Goal: Task Accomplishment & Management: Manage account settings

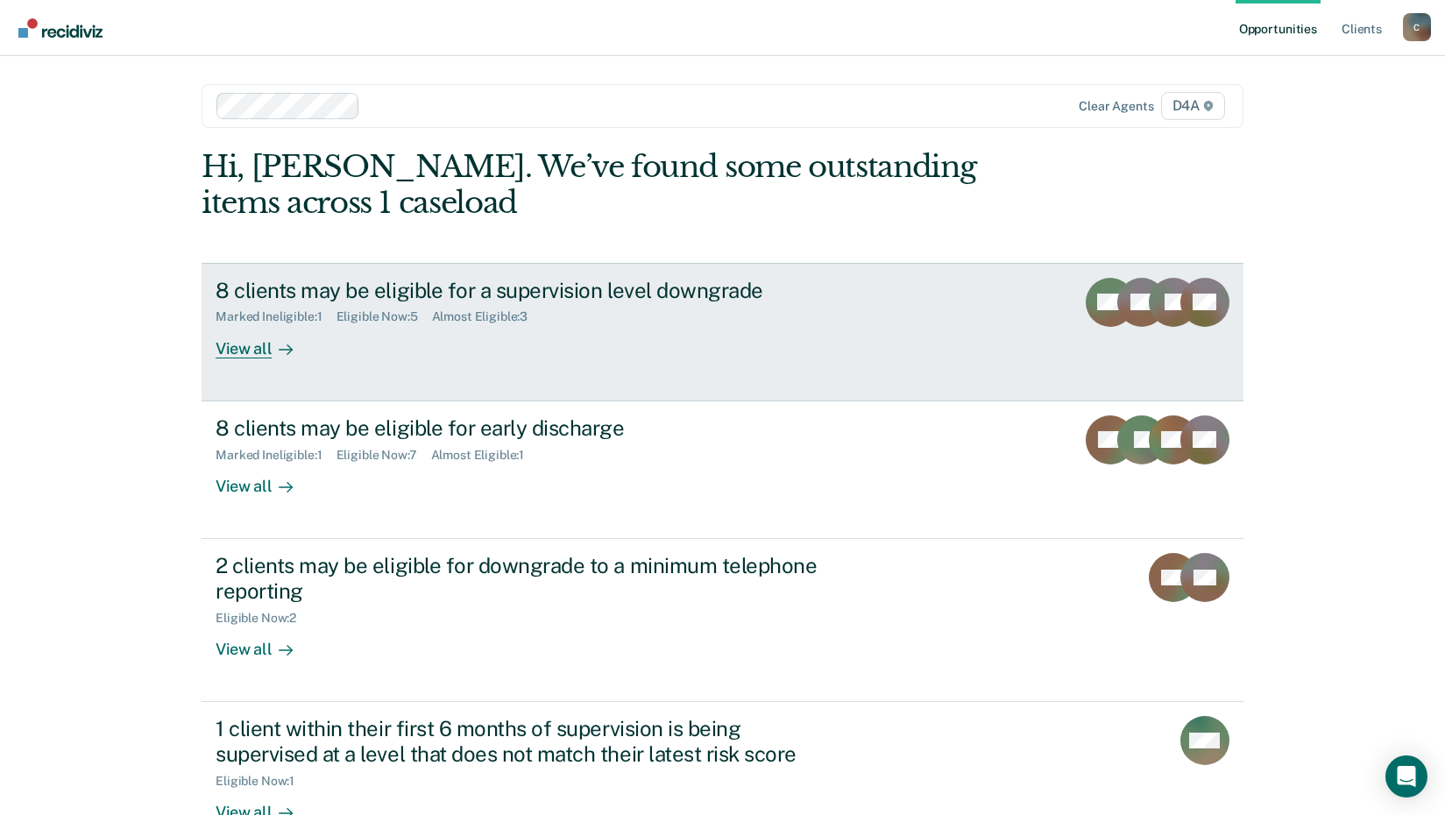
click at [555, 284] on div "8 clients may be eligible for a supervision level downgrade" at bounding box center [522, 290] width 615 height 25
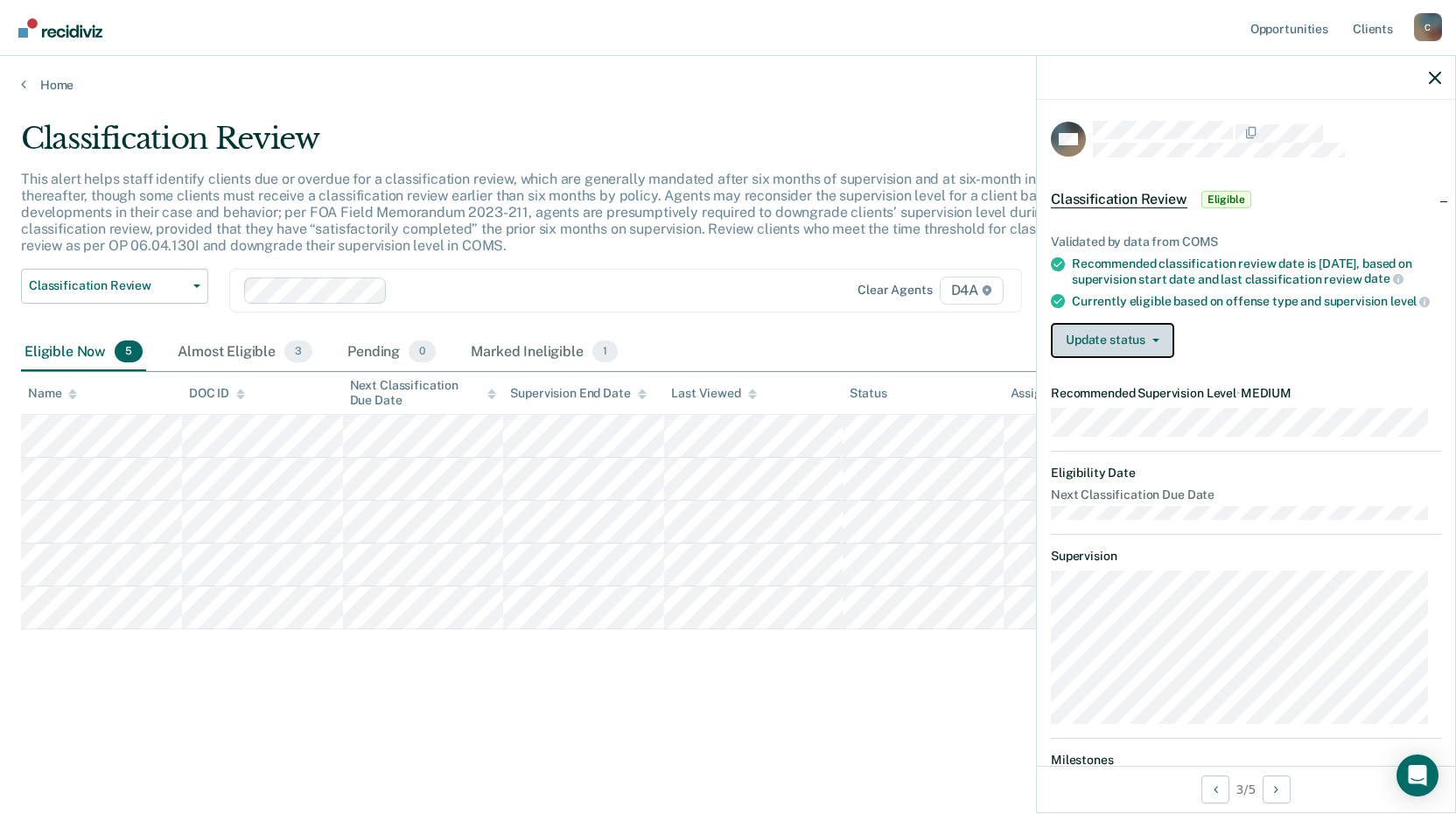
click at [1153, 343] on icon "button" at bounding box center [1155, 341] width 7 height 4
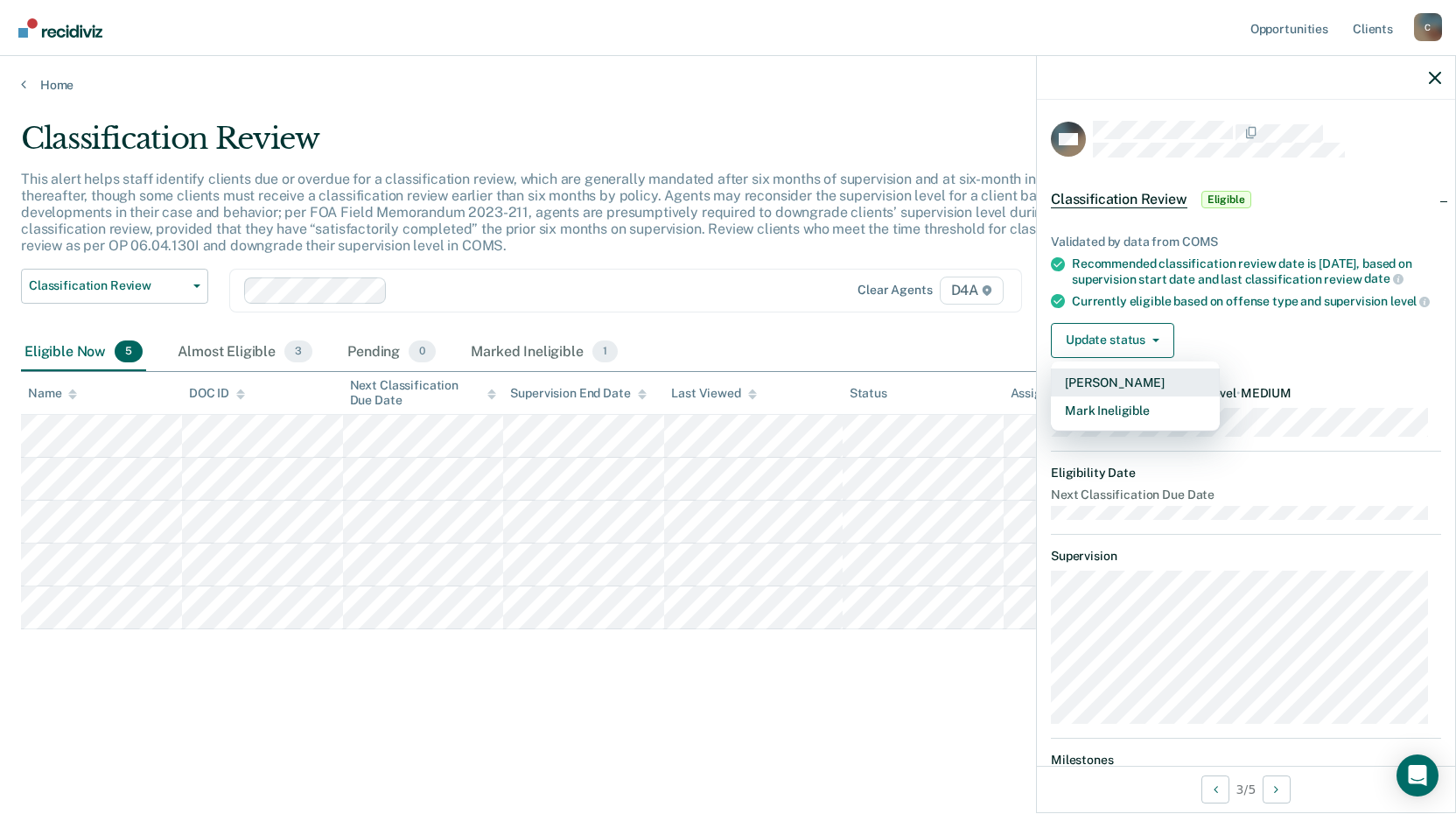
click at [1119, 397] on button "Mark Pending" at bounding box center [1134, 383] width 169 height 28
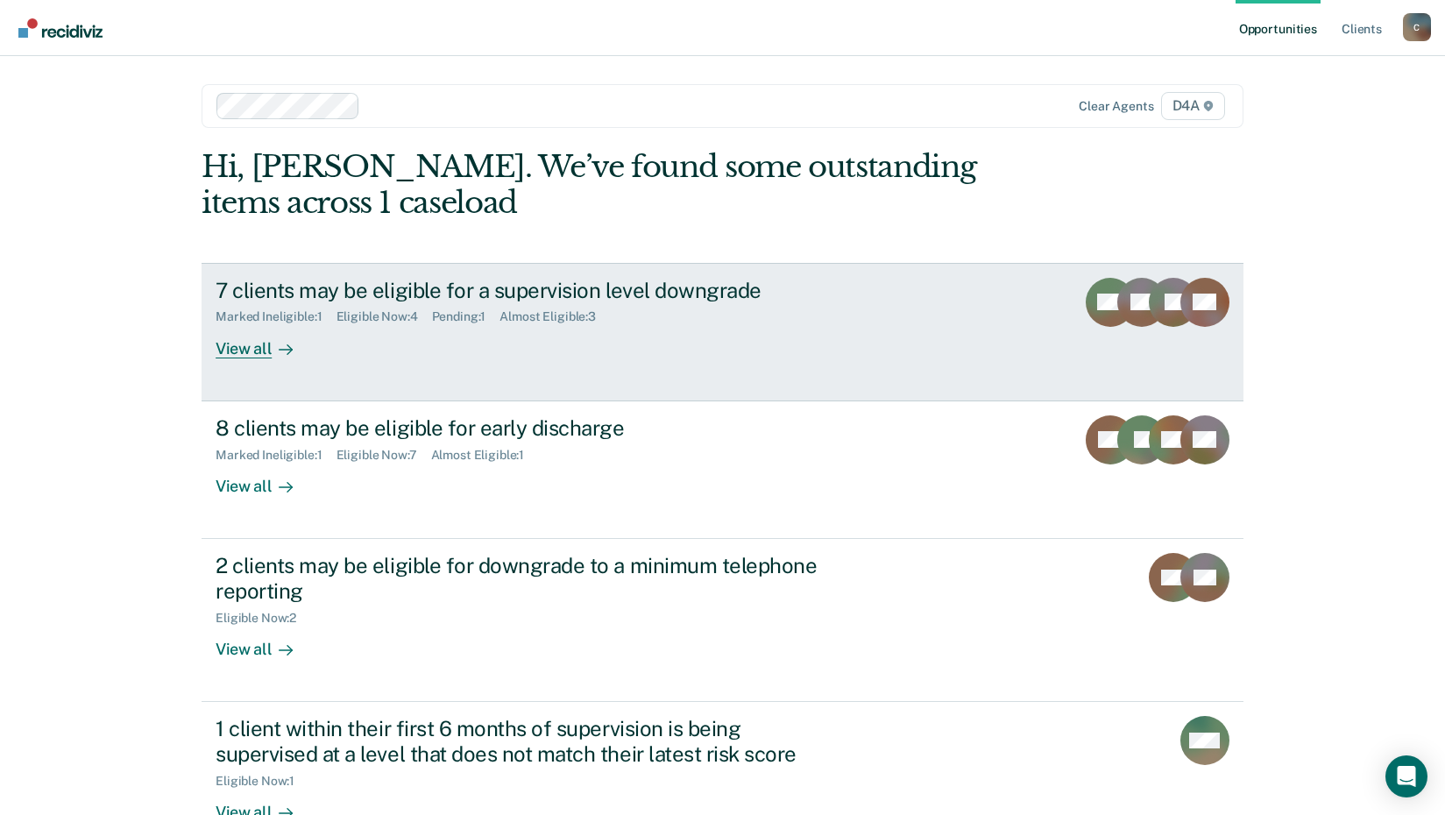
click at [672, 285] on div "7 clients may be eligible for a supervision level downgrade" at bounding box center [522, 290] width 615 height 25
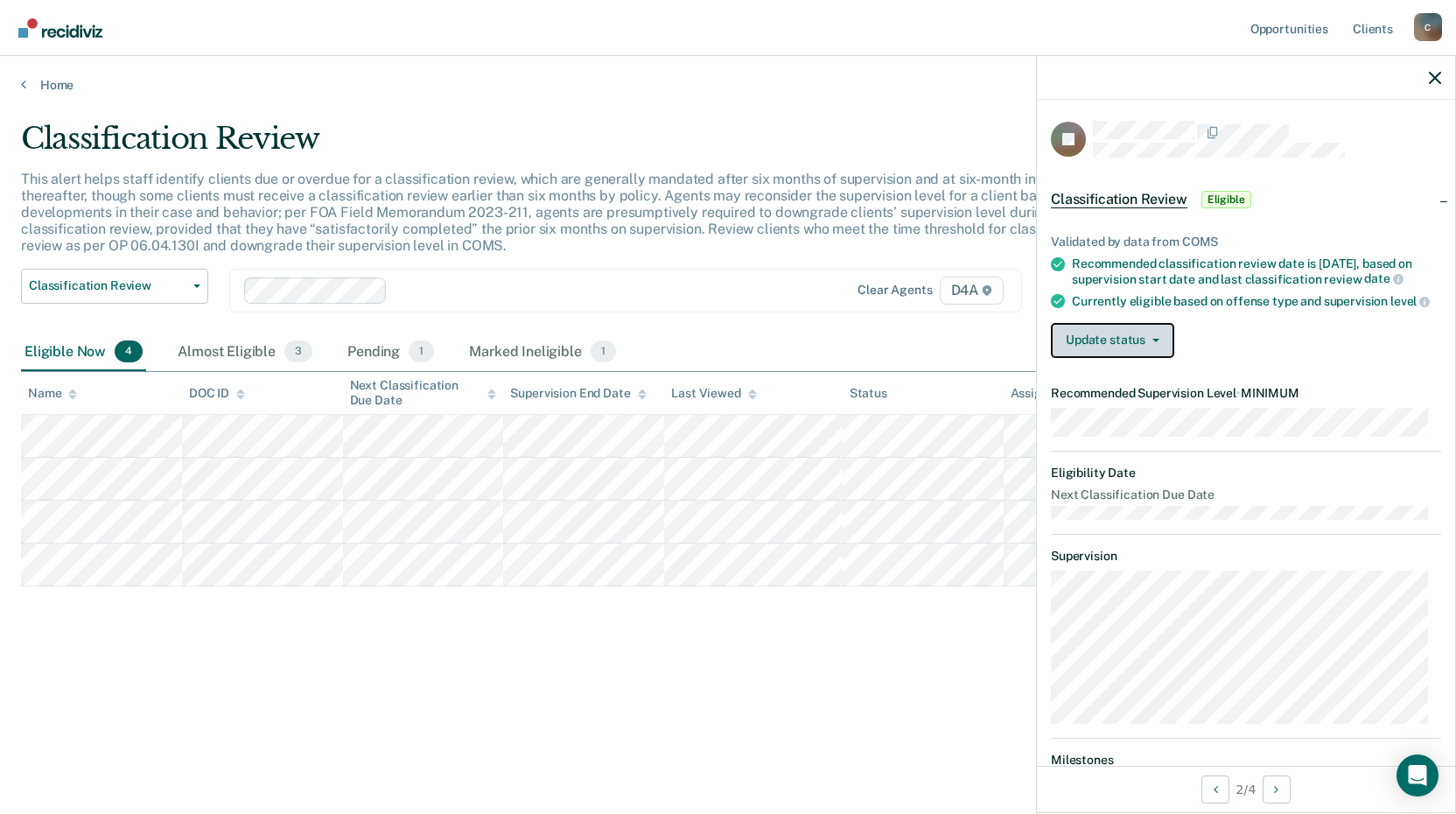
click at [1138, 345] on button "Update status" at bounding box center [1112, 340] width 124 height 35
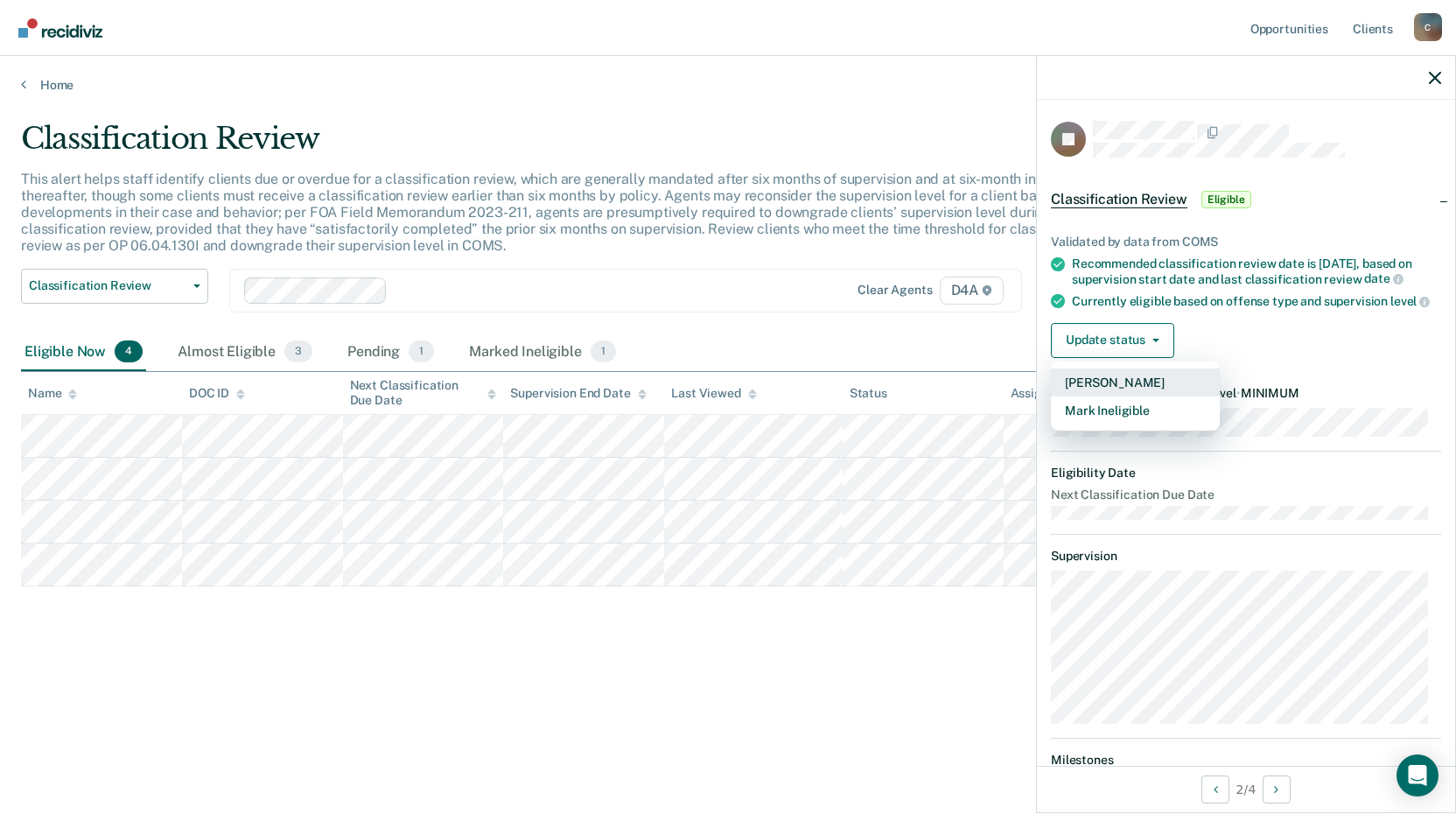
click at [1139, 392] on button "[PERSON_NAME]" at bounding box center [1134, 383] width 169 height 28
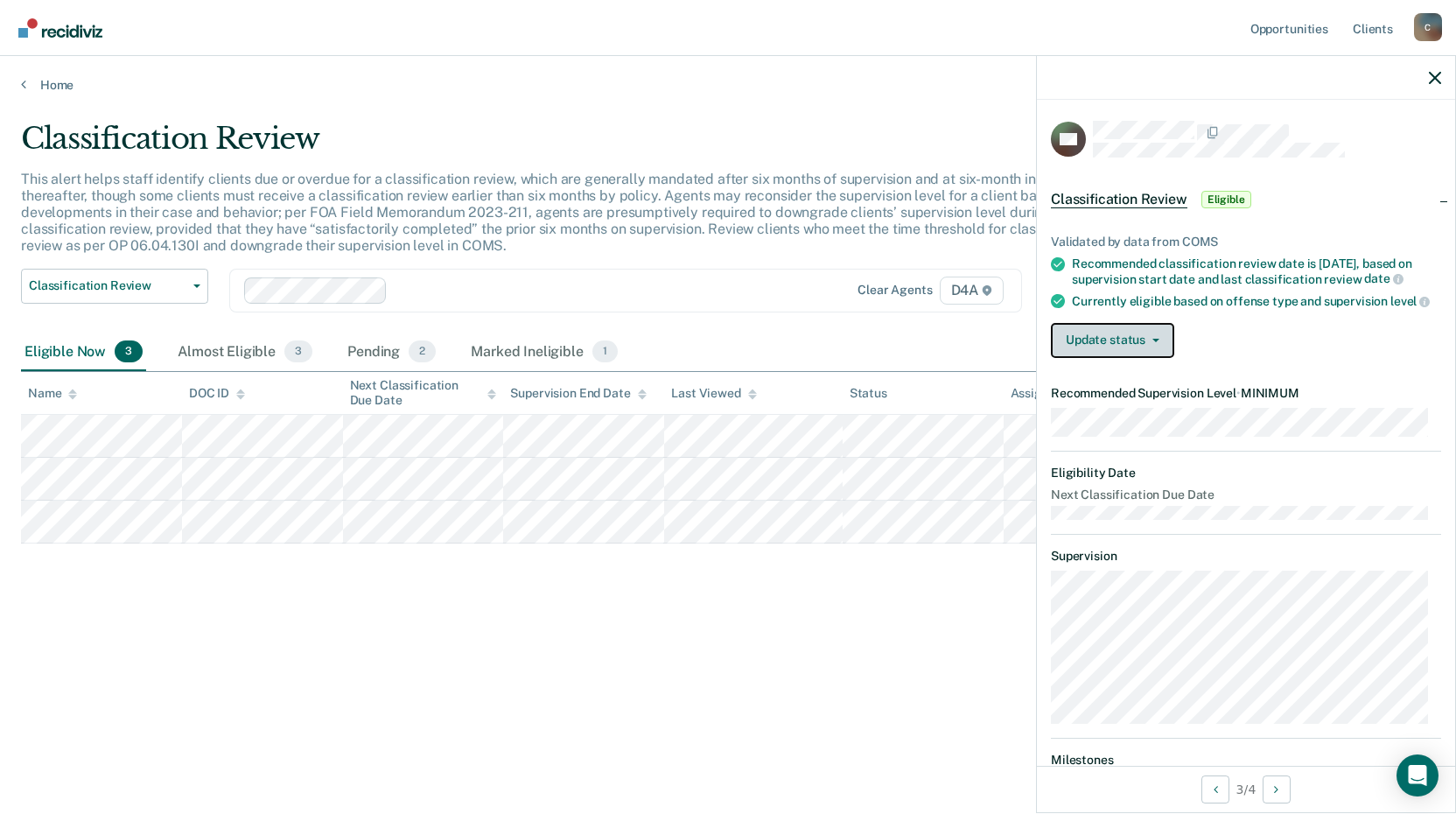
click at [1132, 358] on button "Update status" at bounding box center [1112, 340] width 124 height 35
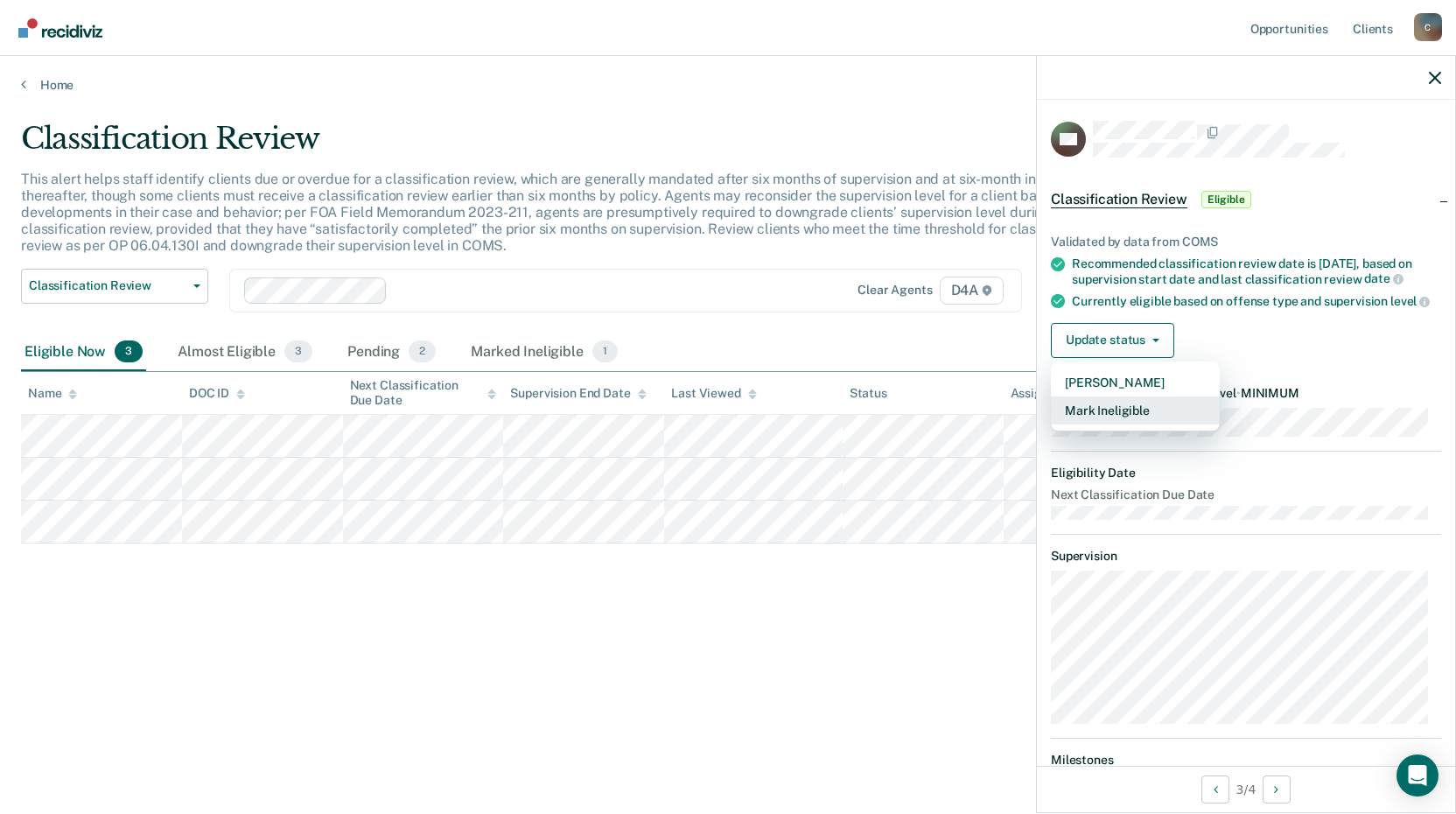
click at [1134, 424] on button "Mark Ineligible" at bounding box center [1134, 410] width 169 height 28
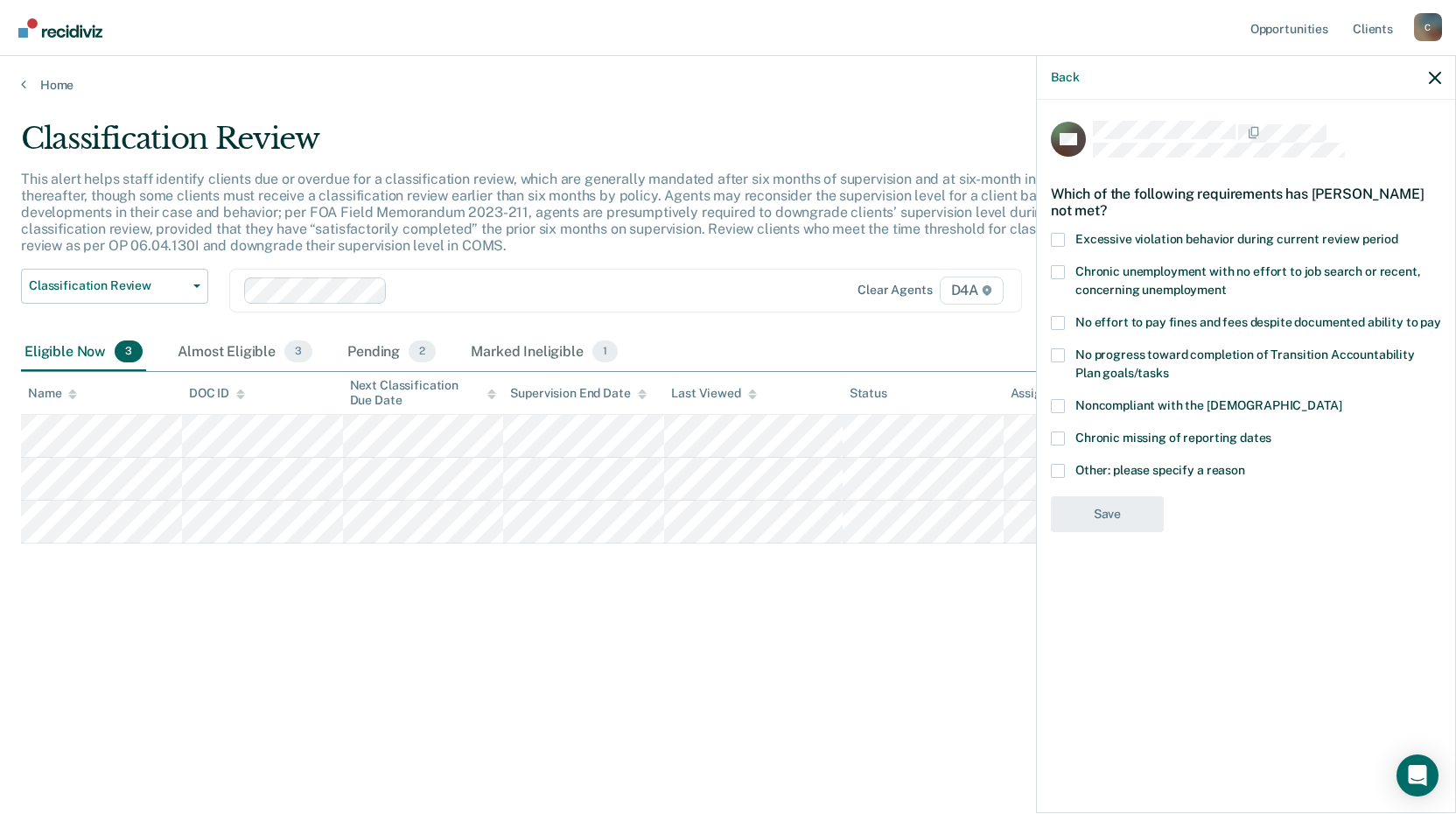
click at [1114, 399] on span "Noncompliant with the [DEMOGRAPHIC_DATA]" at bounding box center [1208, 406] width 266 height 14
click at [1341, 399] on input "Noncompliant with the [DEMOGRAPHIC_DATA]" at bounding box center [1341, 399] width 0 height 0
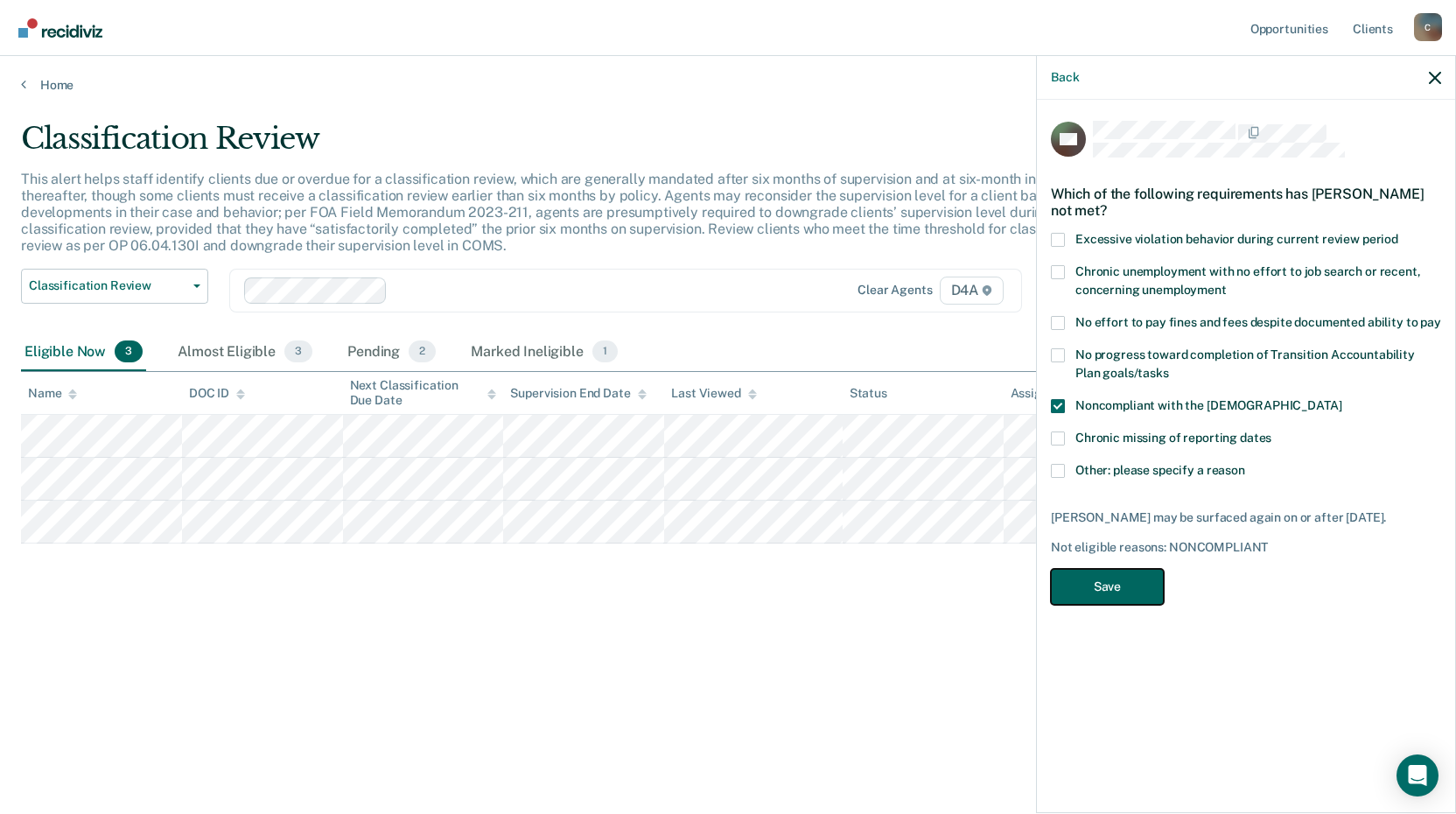
click at [1106, 601] on button "Save" at bounding box center [1106, 586] width 113 height 36
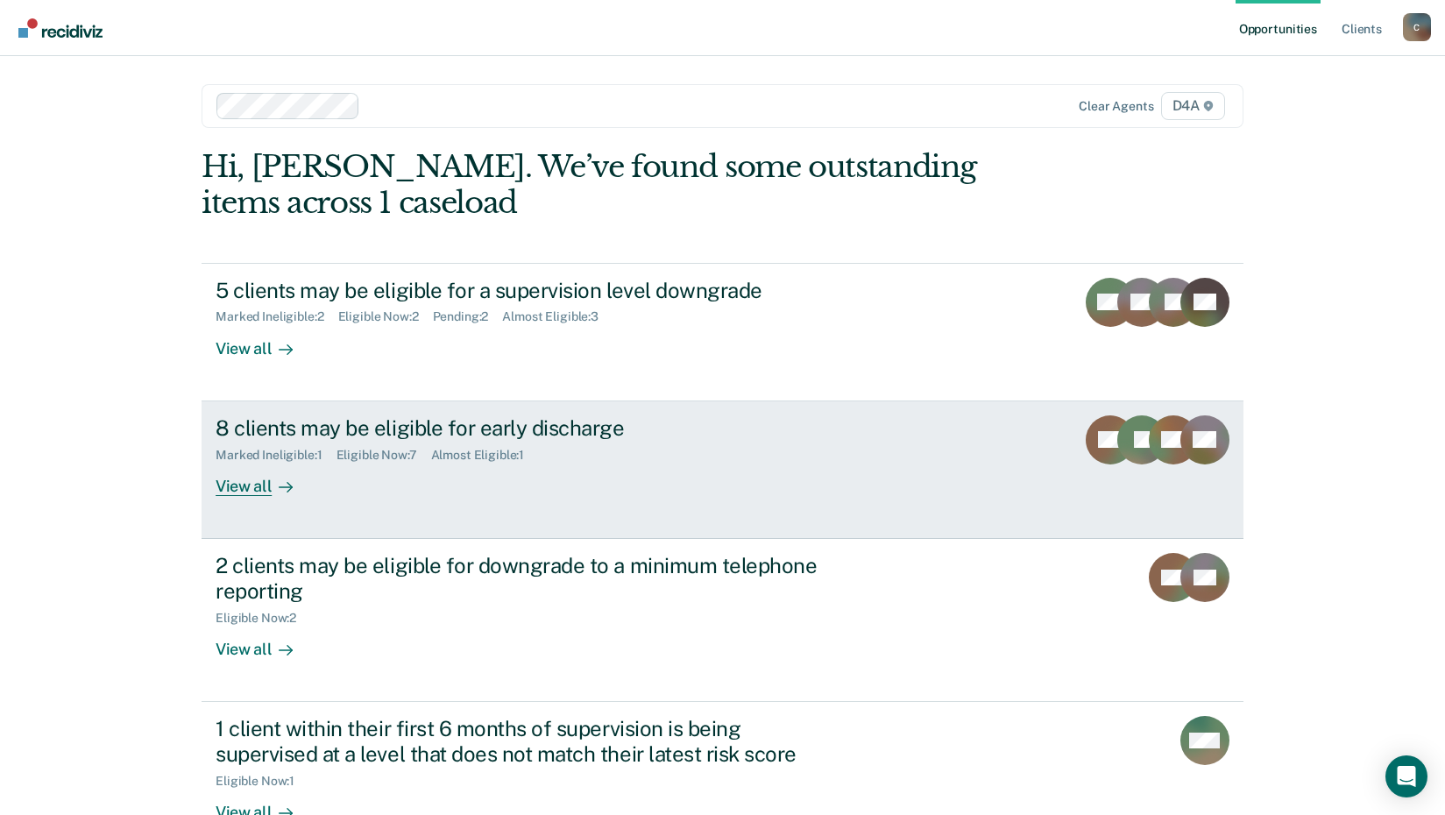
click at [515, 440] on div "8 clients may be eligible for early discharge" at bounding box center [522, 427] width 615 height 25
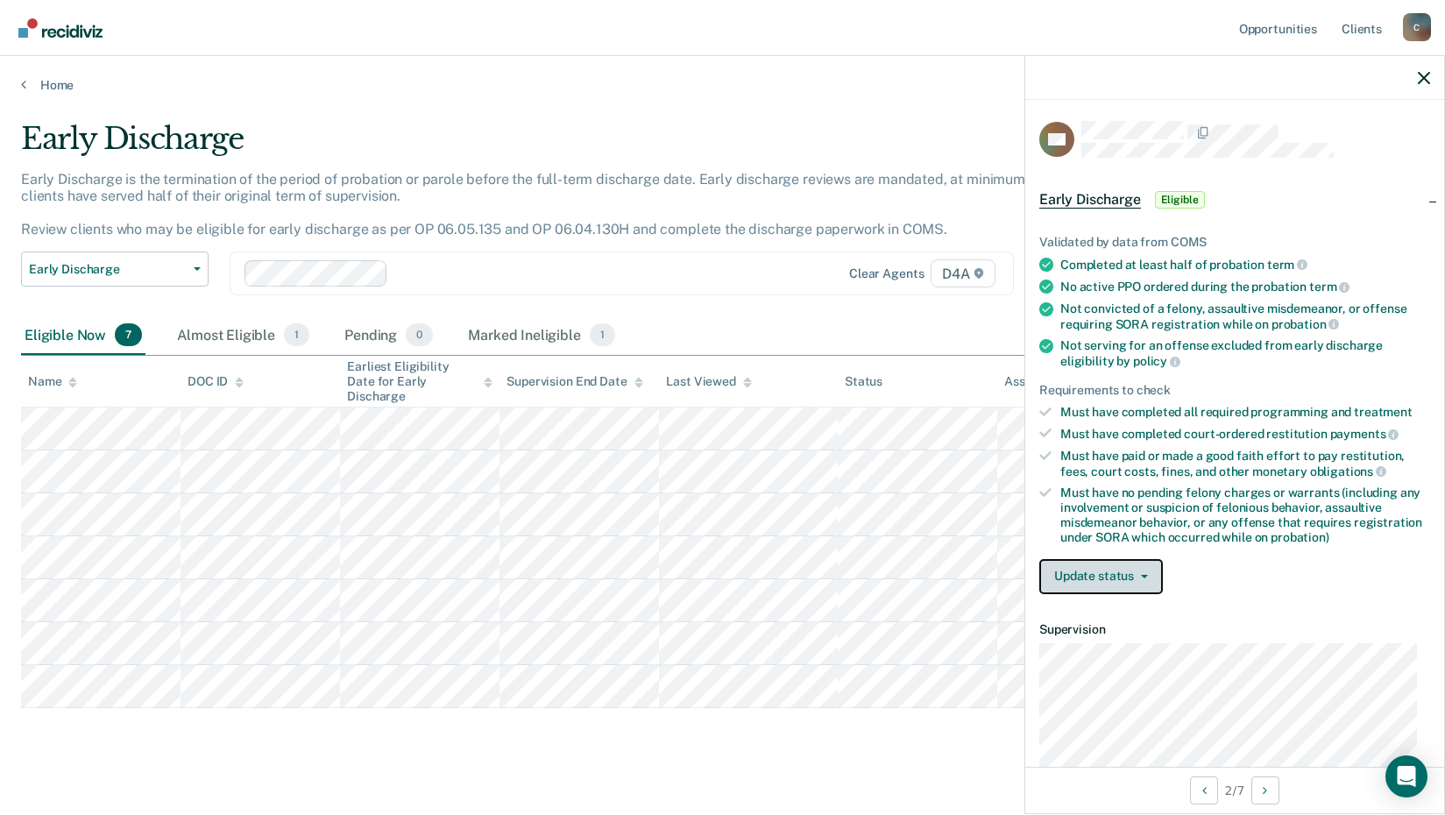
click at [1119, 580] on button "Update status" at bounding box center [1101, 576] width 124 height 35
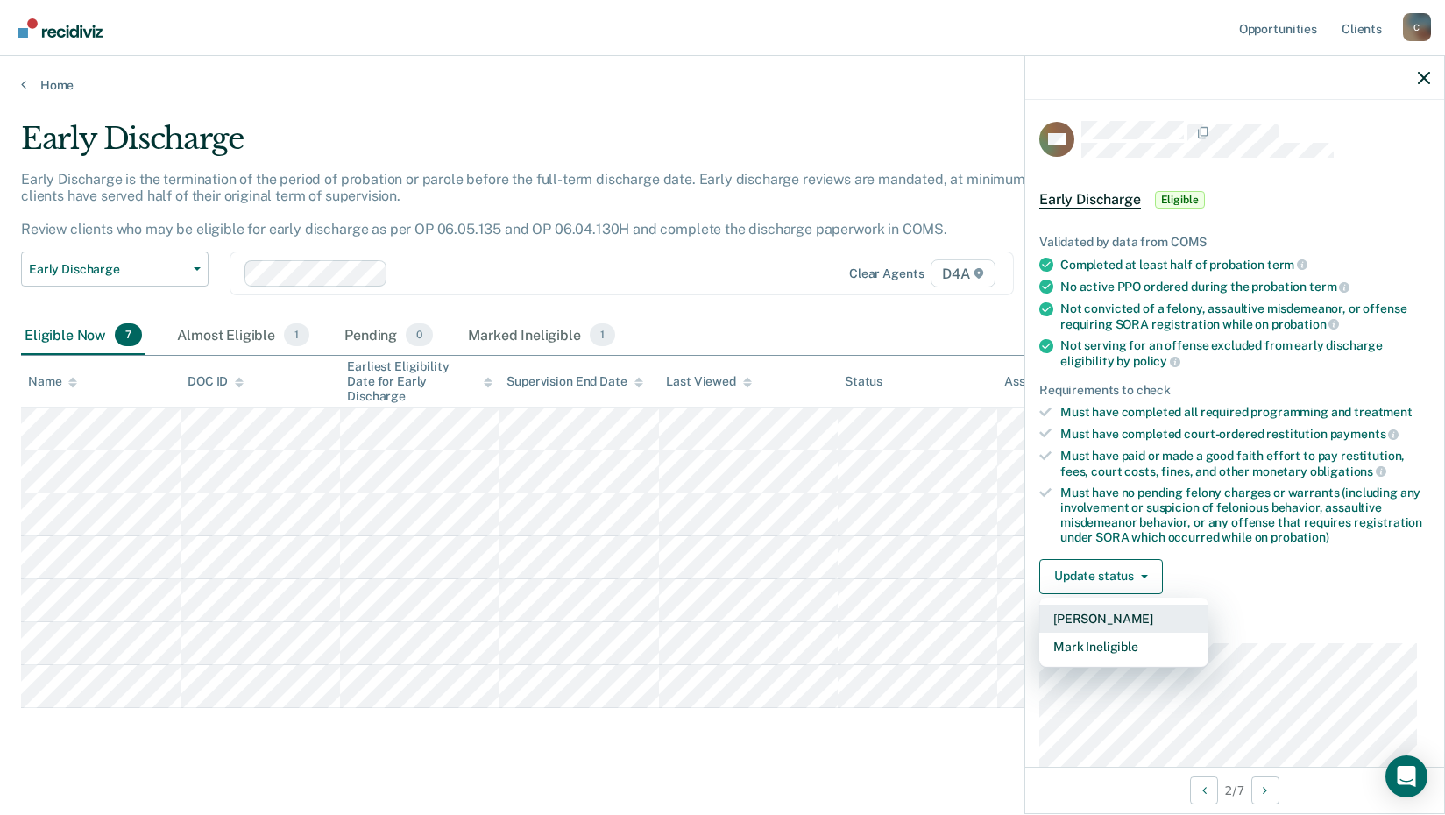
click at [1122, 616] on button "[PERSON_NAME]" at bounding box center [1123, 618] width 169 height 28
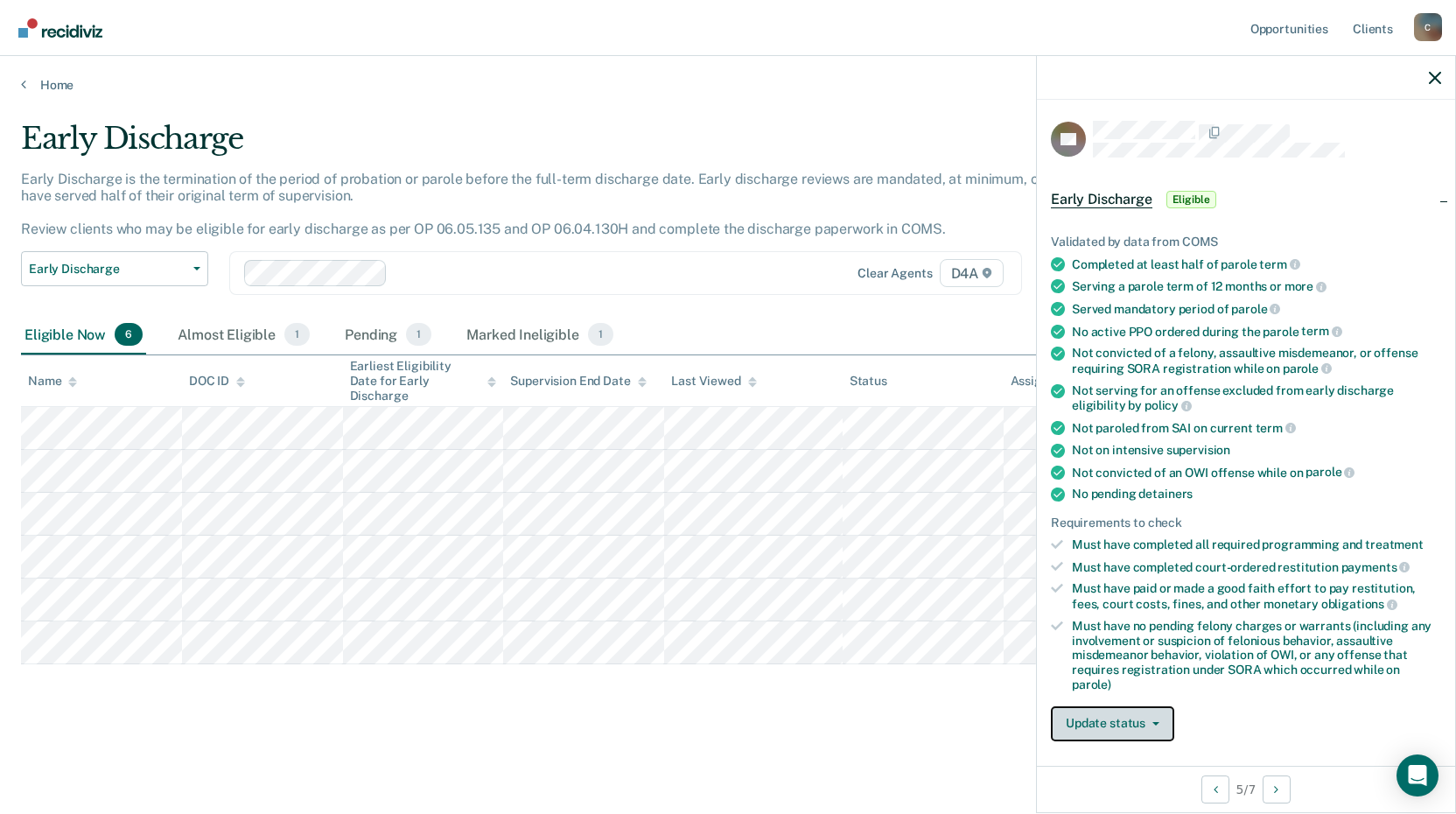
click at [1150, 723] on button "Update status" at bounding box center [1112, 723] width 124 height 35
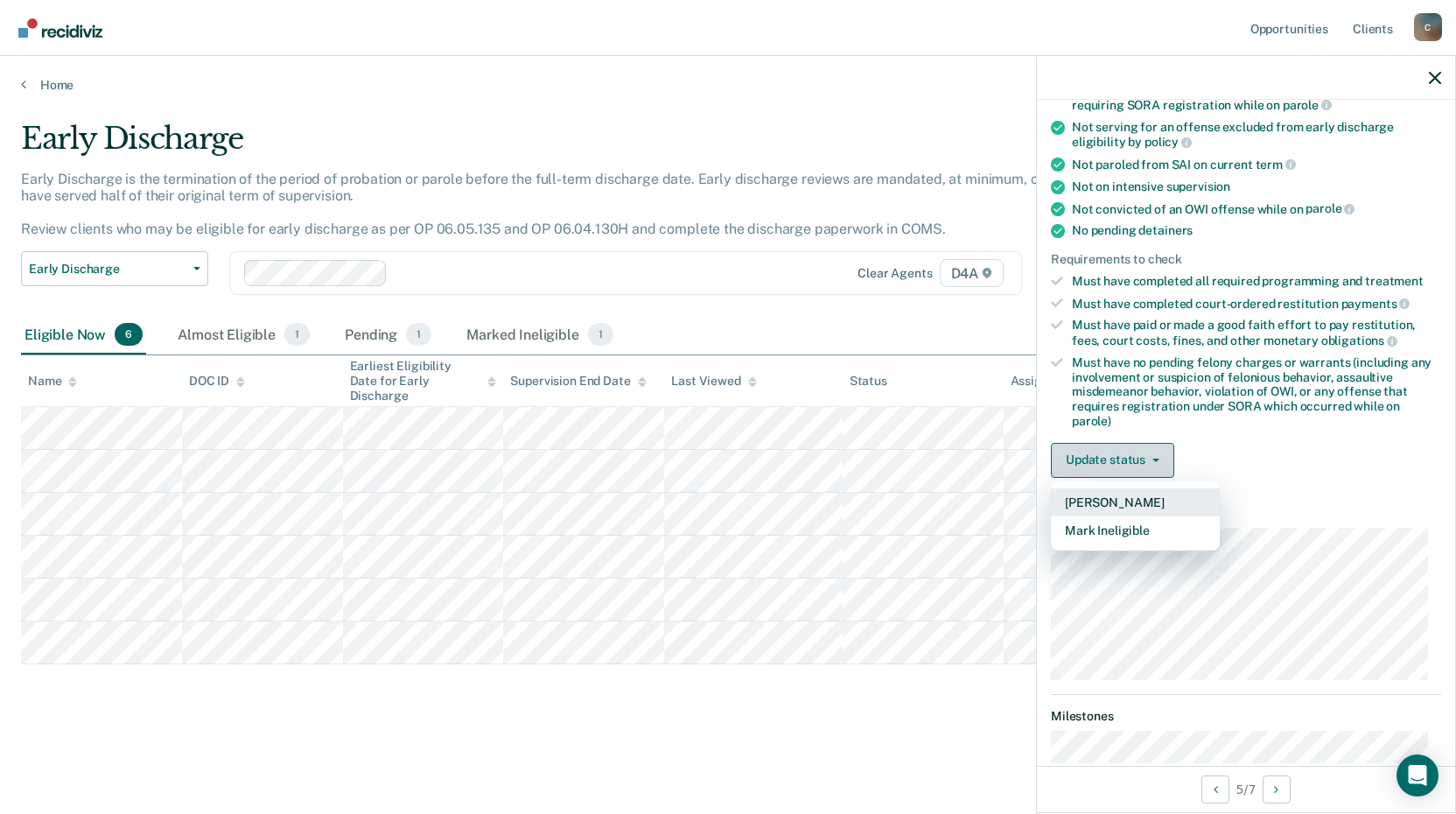
scroll to position [378, 0]
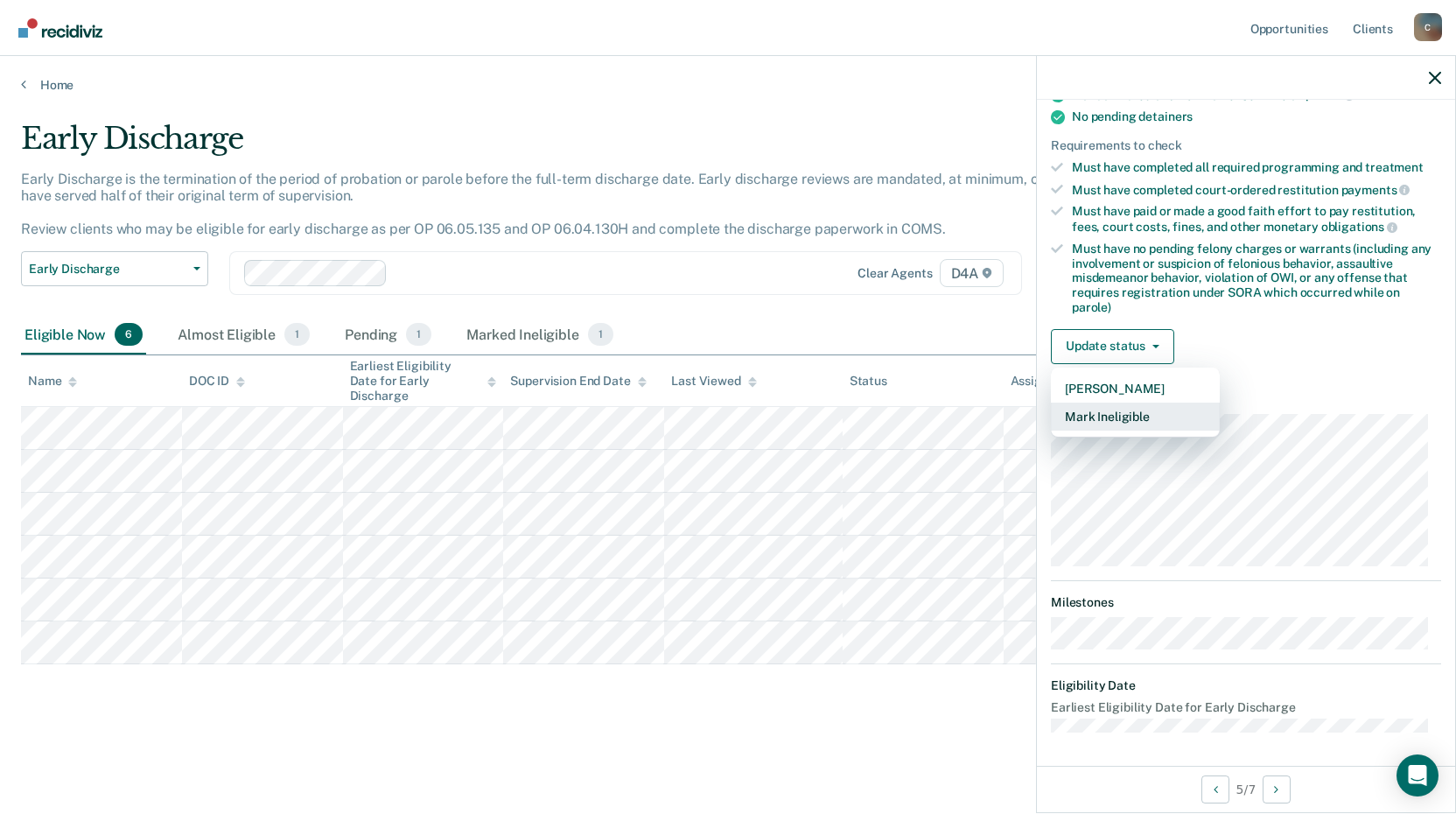
click at [1147, 415] on button "Mark Ineligible" at bounding box center [1134, 416] width 169 height 28
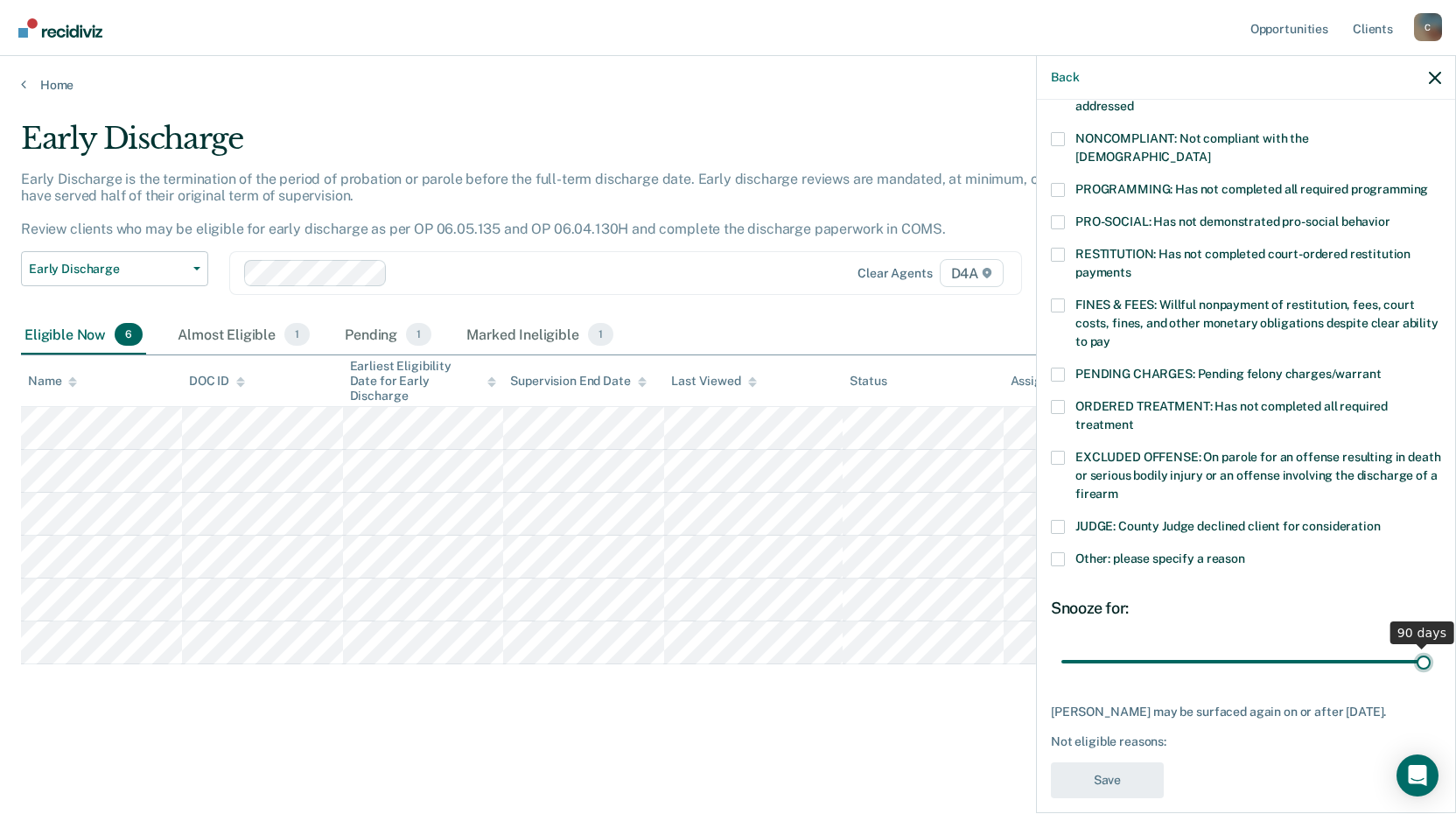
drag, startPoint x: 1181, startPoint y: 635, endPoint x: 1462, endPoint y: 590, distance: 284.6
type input "90"
click at [1430, 645] on input "range" at bounding box center [1246, 660] width 369 height 31
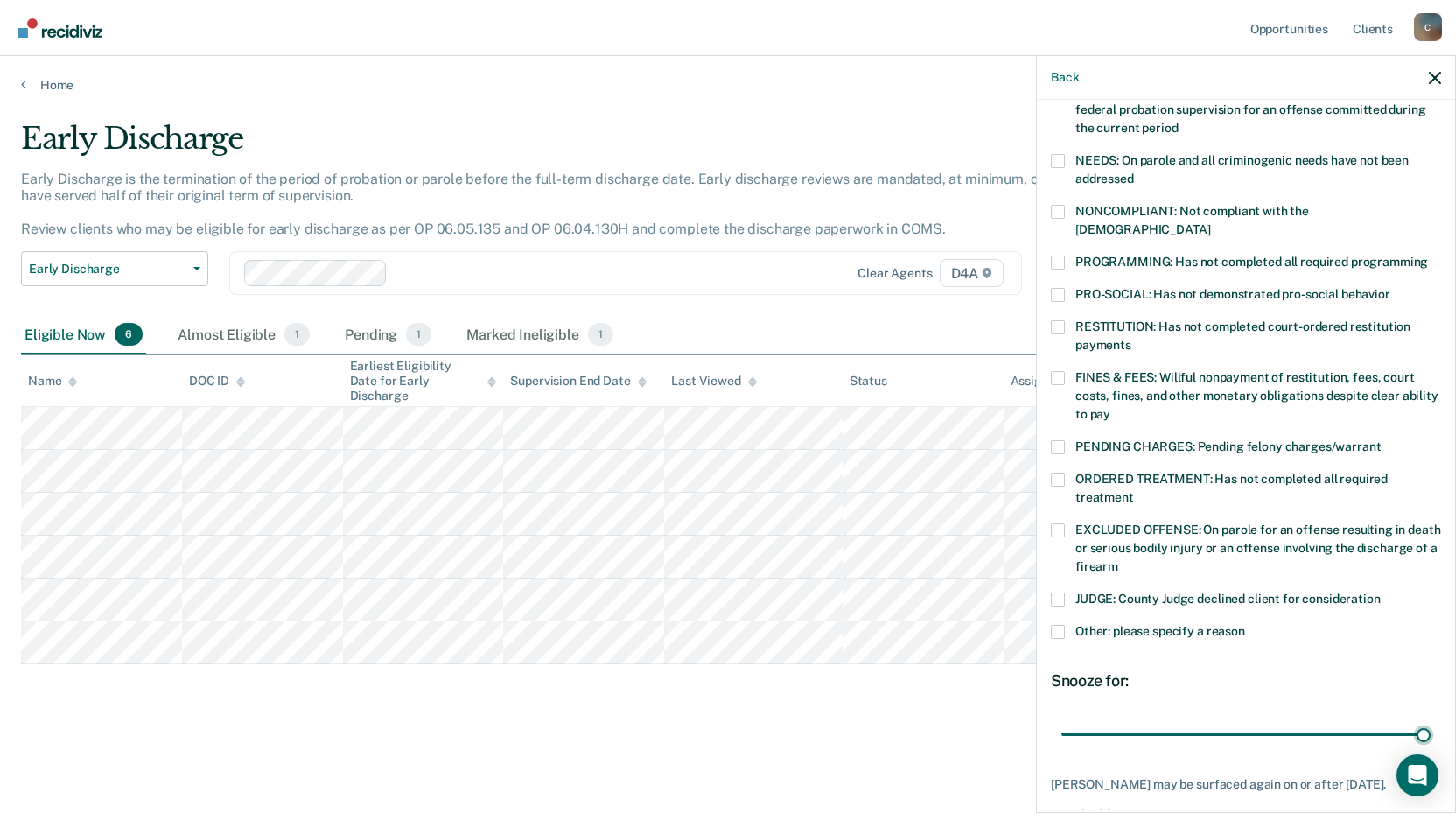
scroll to position [162, 0]
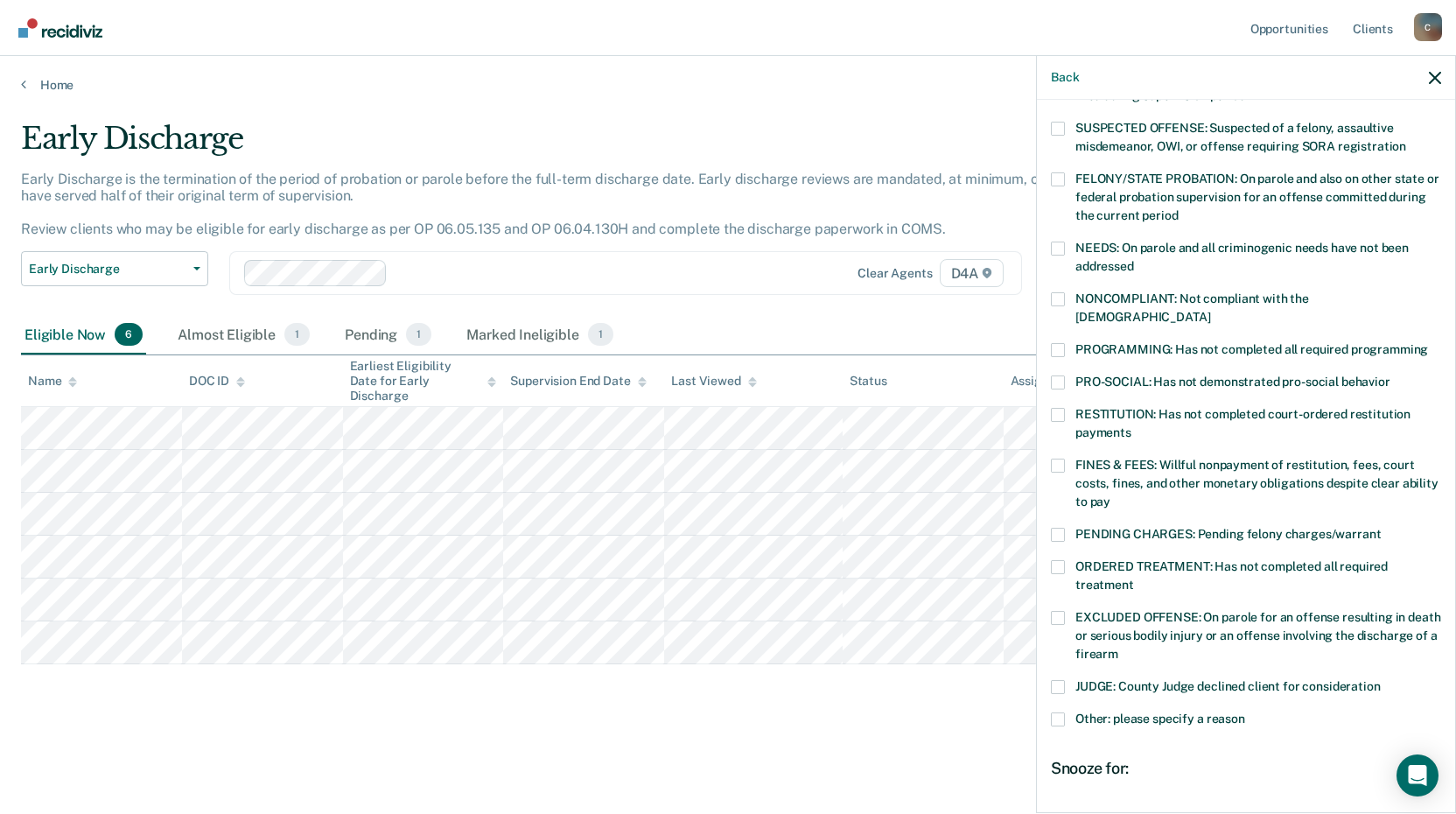
click at [1065, 296] on label "NONCOMPLIANT: Not compliant with the [DEMOGRAPHIC_DATA]" at bounding box center [1245, 311] width 390 height 37
click at [1210, 311] on input "NONCOMPLIANT: Not compliant with the [DEMOGRAPHIC_DATA]" at bounding box center [1210, 311] width 0 height 0
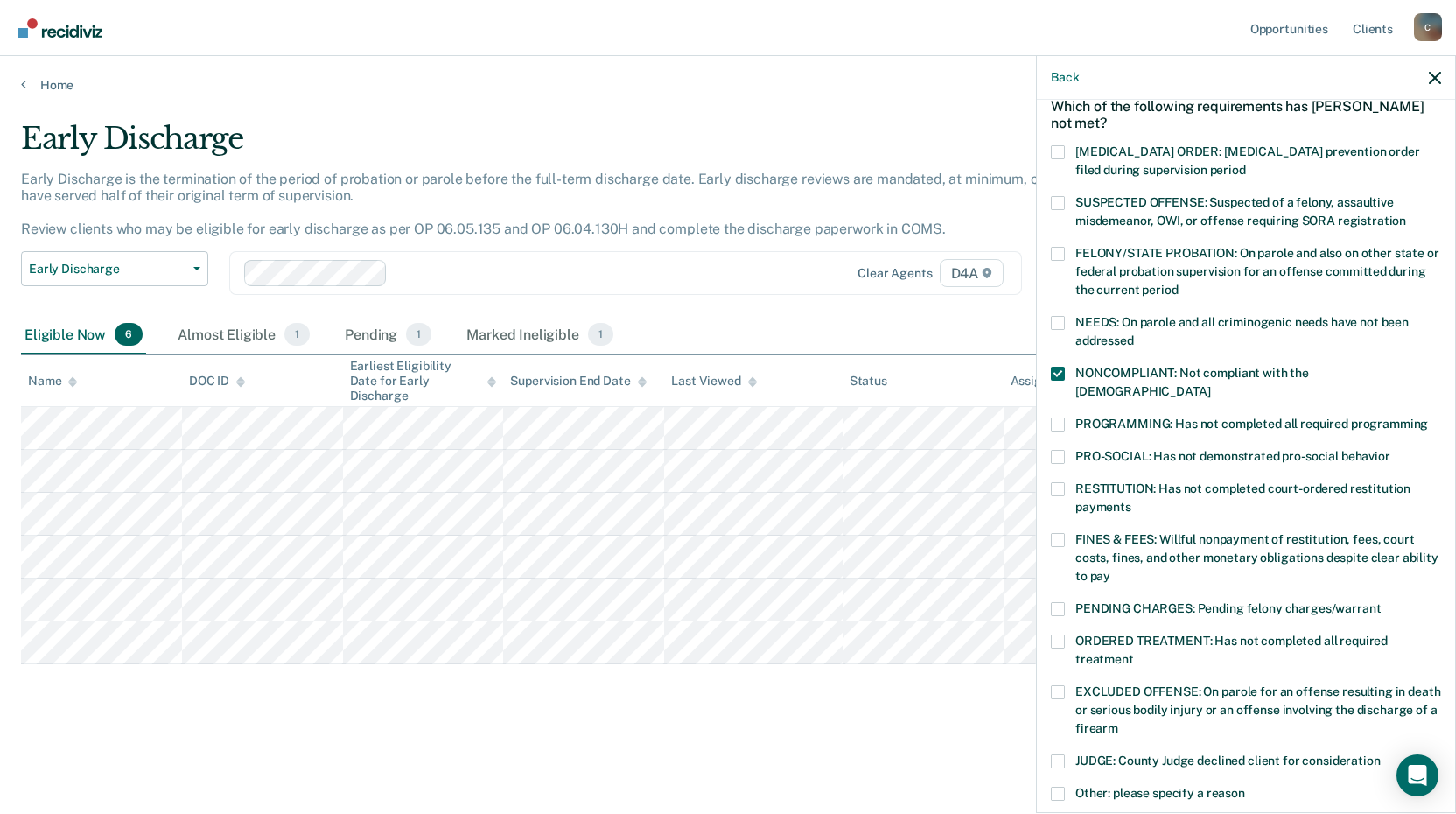
scroll to position [337, 0]
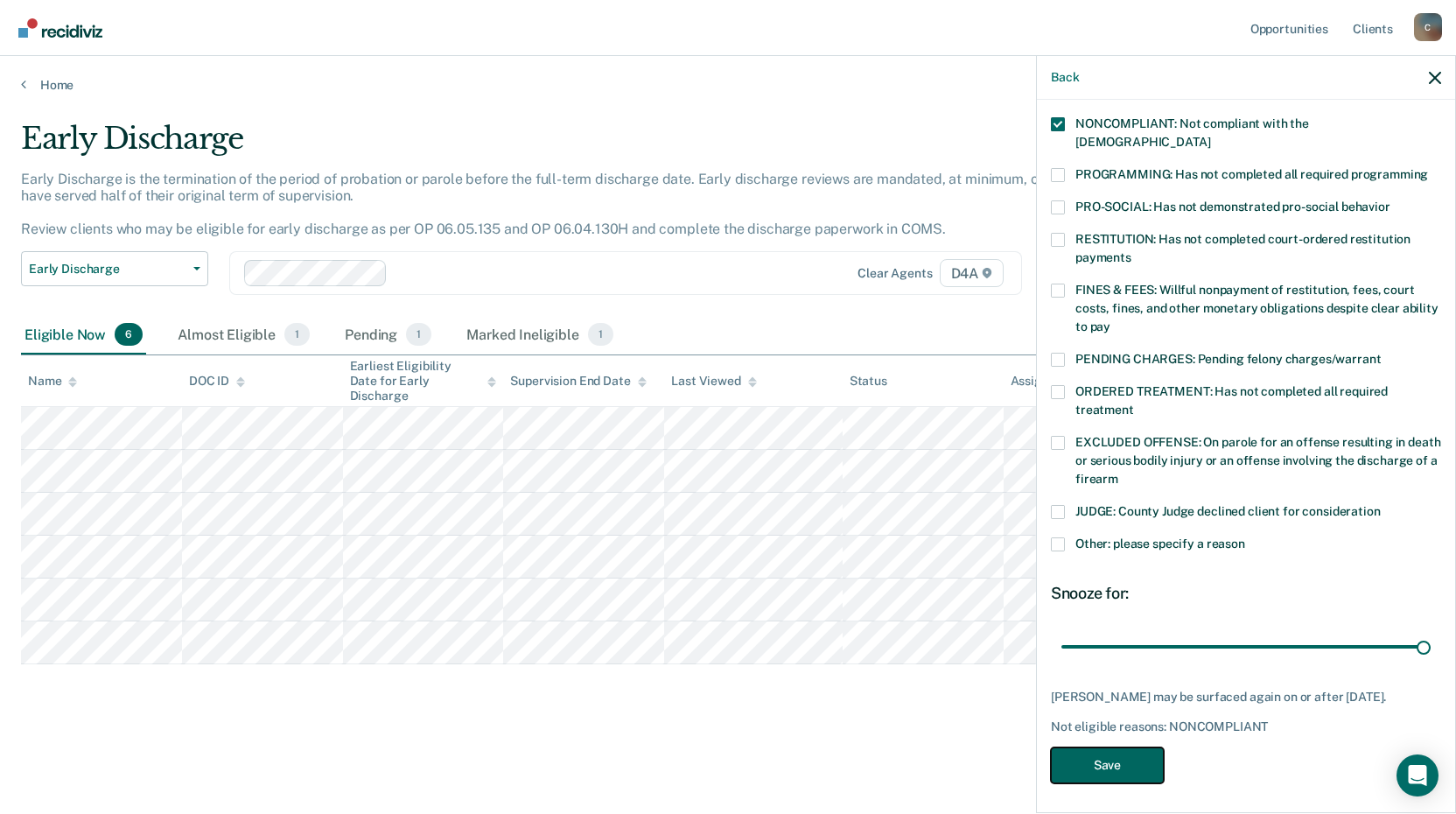
click at [1123, 755] on button "Save" at bounding box center [1106, 765] width 113 height 36
